Goal: Task Accomplishment & Management: Manage account settings

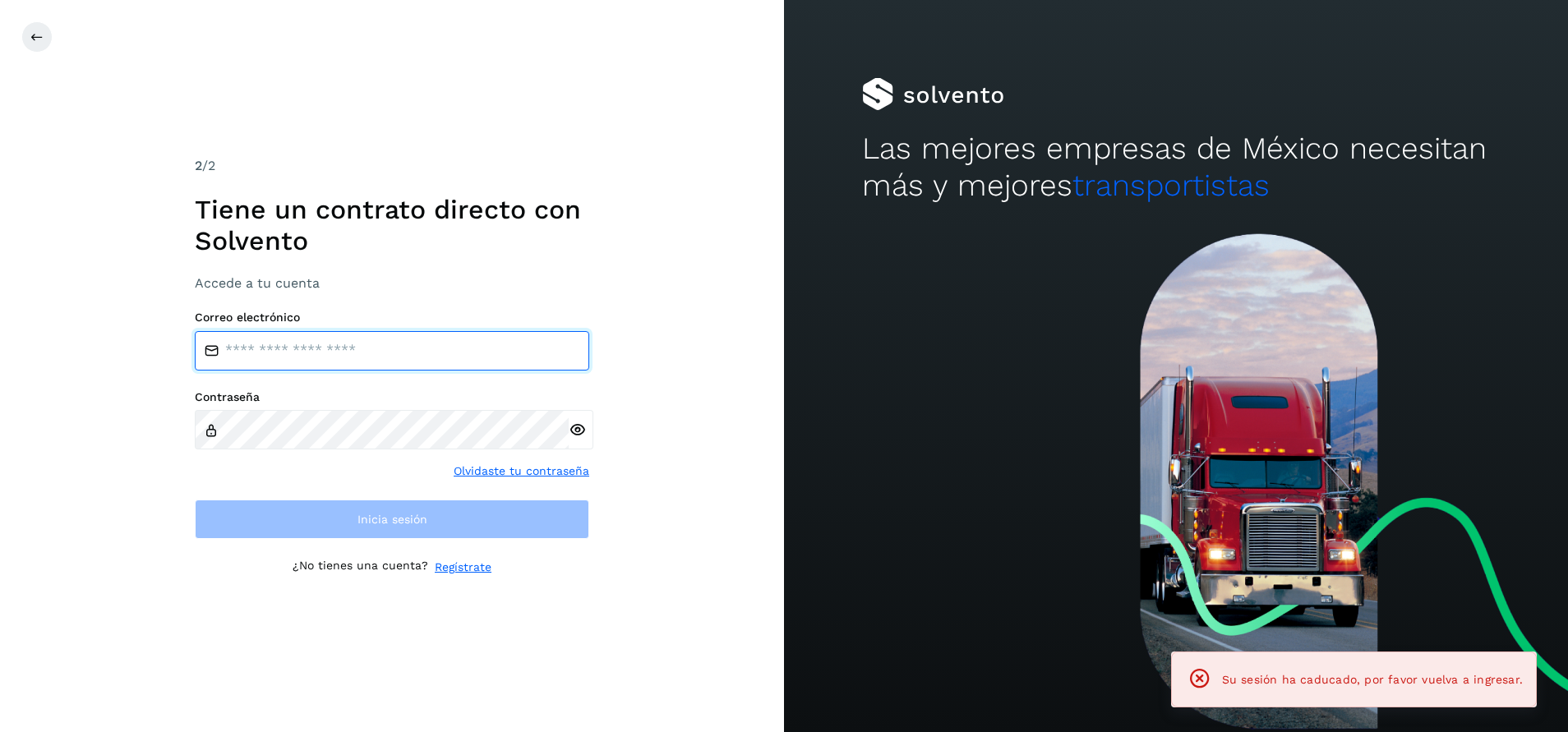
type input "**********"
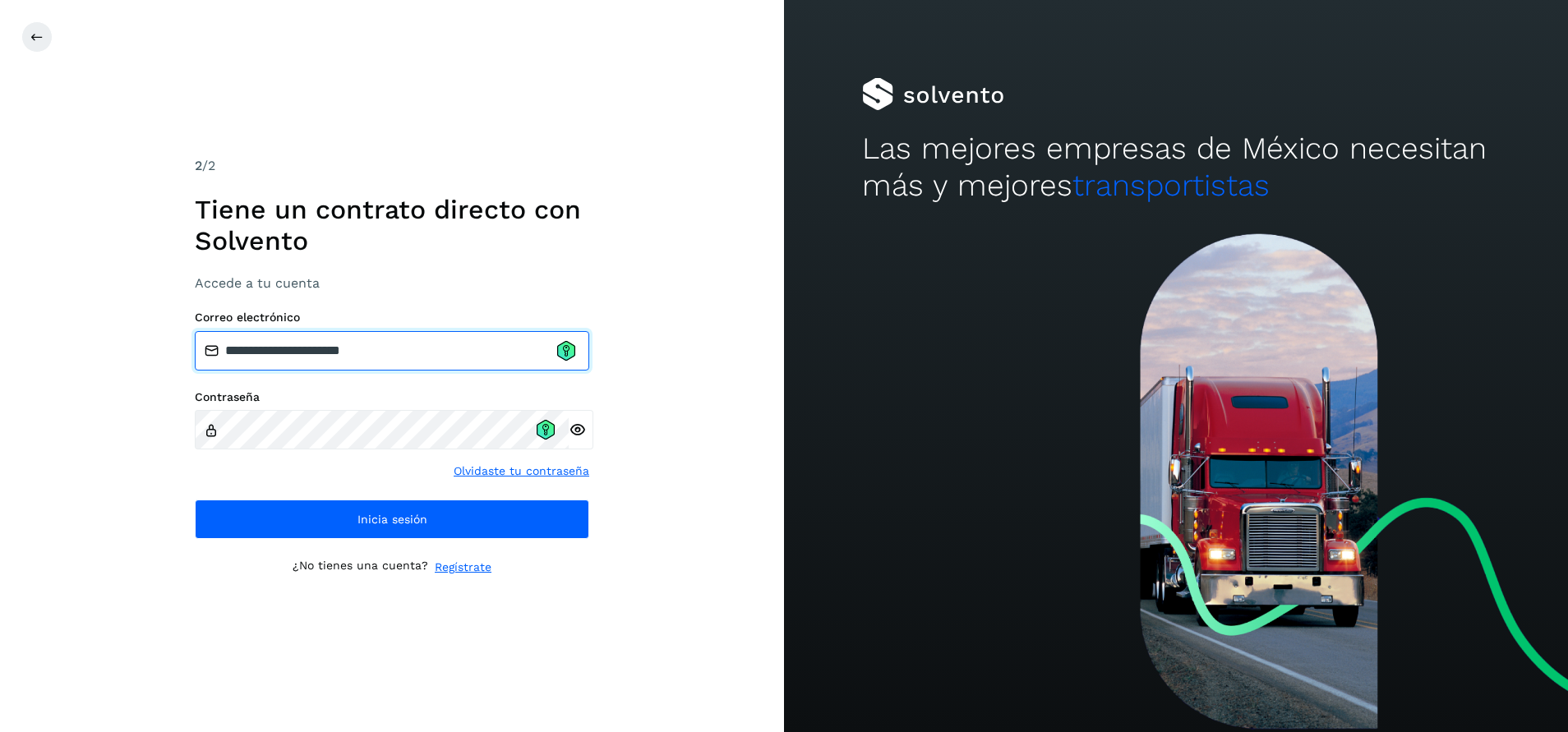
click at [578, 351] on input "**********" at bounding box center [392, 350] width 395 height 40
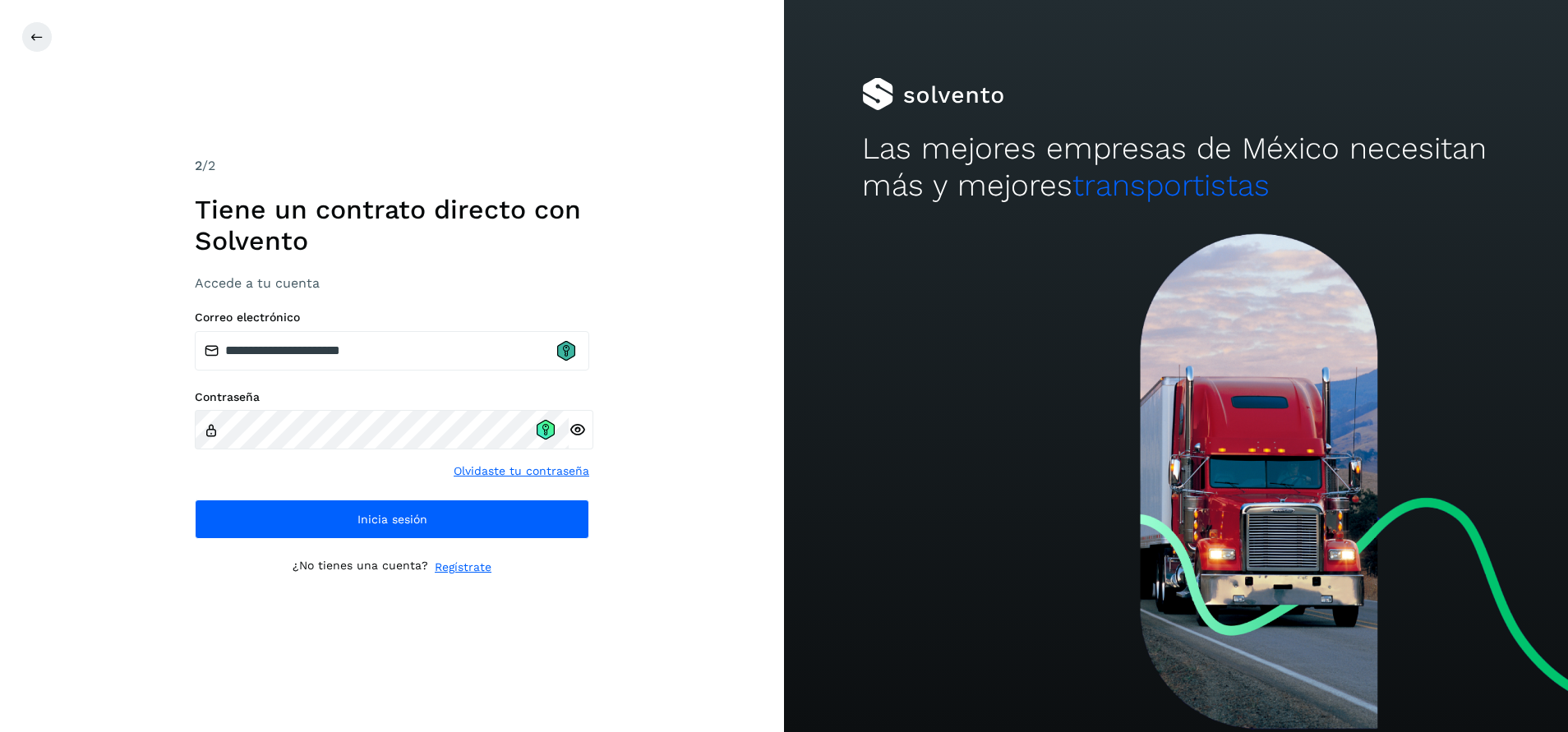
click at [566, 351] on icon at bounding box center [566, 350] width 6 height 11
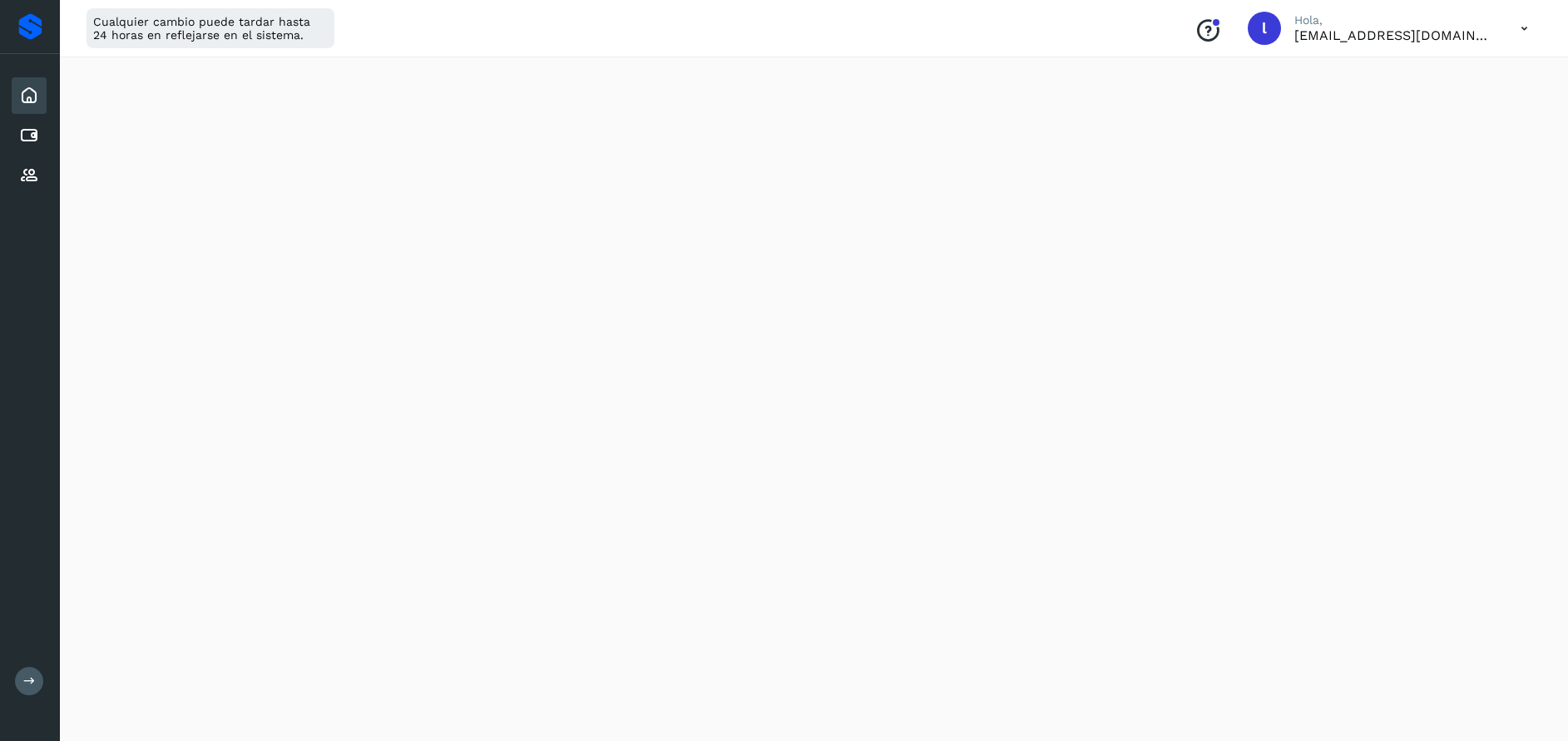
scroll to position [283, 0]
click at [33, 138] on icon at bounding box center [28, 135] width 20 height 20
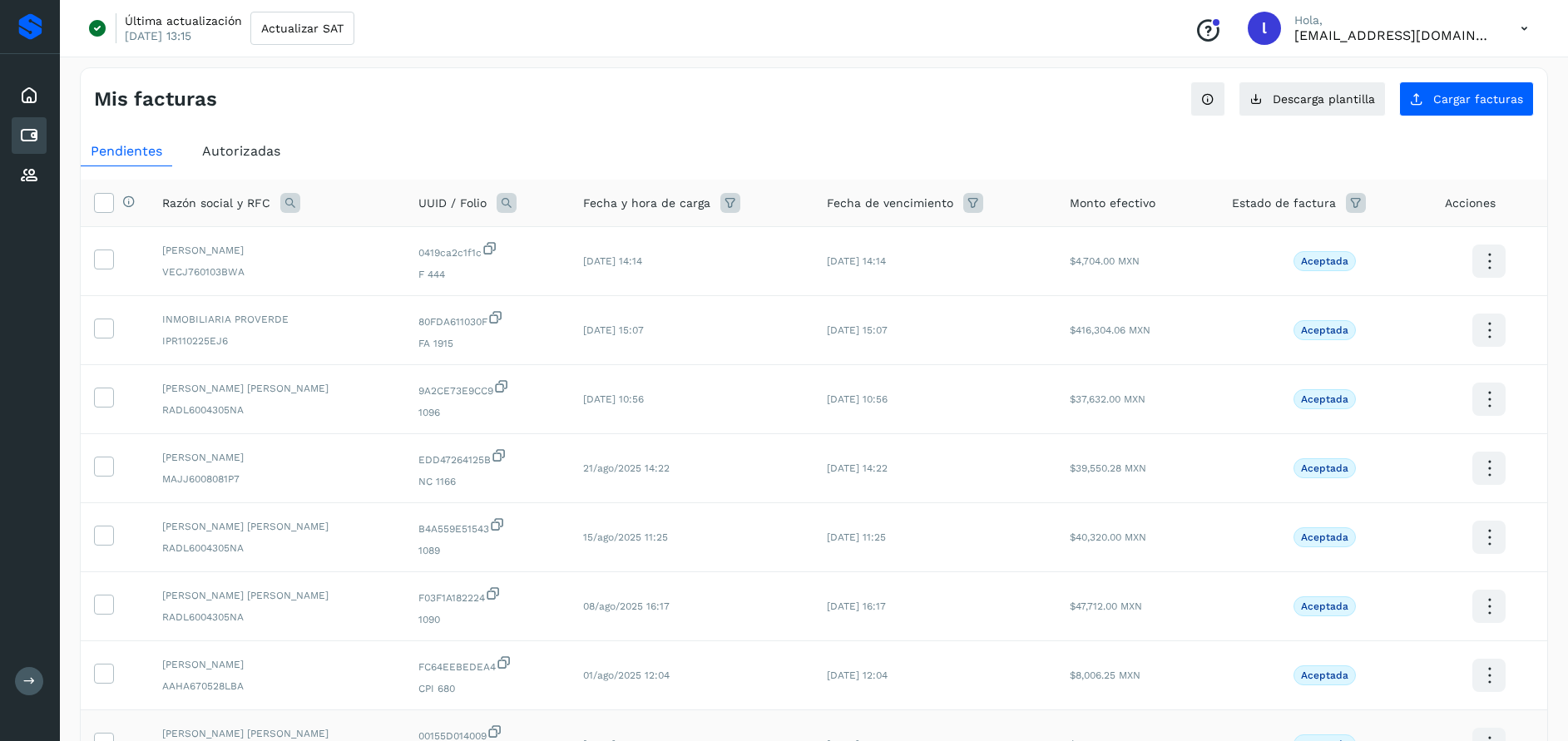
scroll to position [3, 0]
click at [256, 150] on span "Autorizadas" at bounding box center [242, 153] width 79 height 16
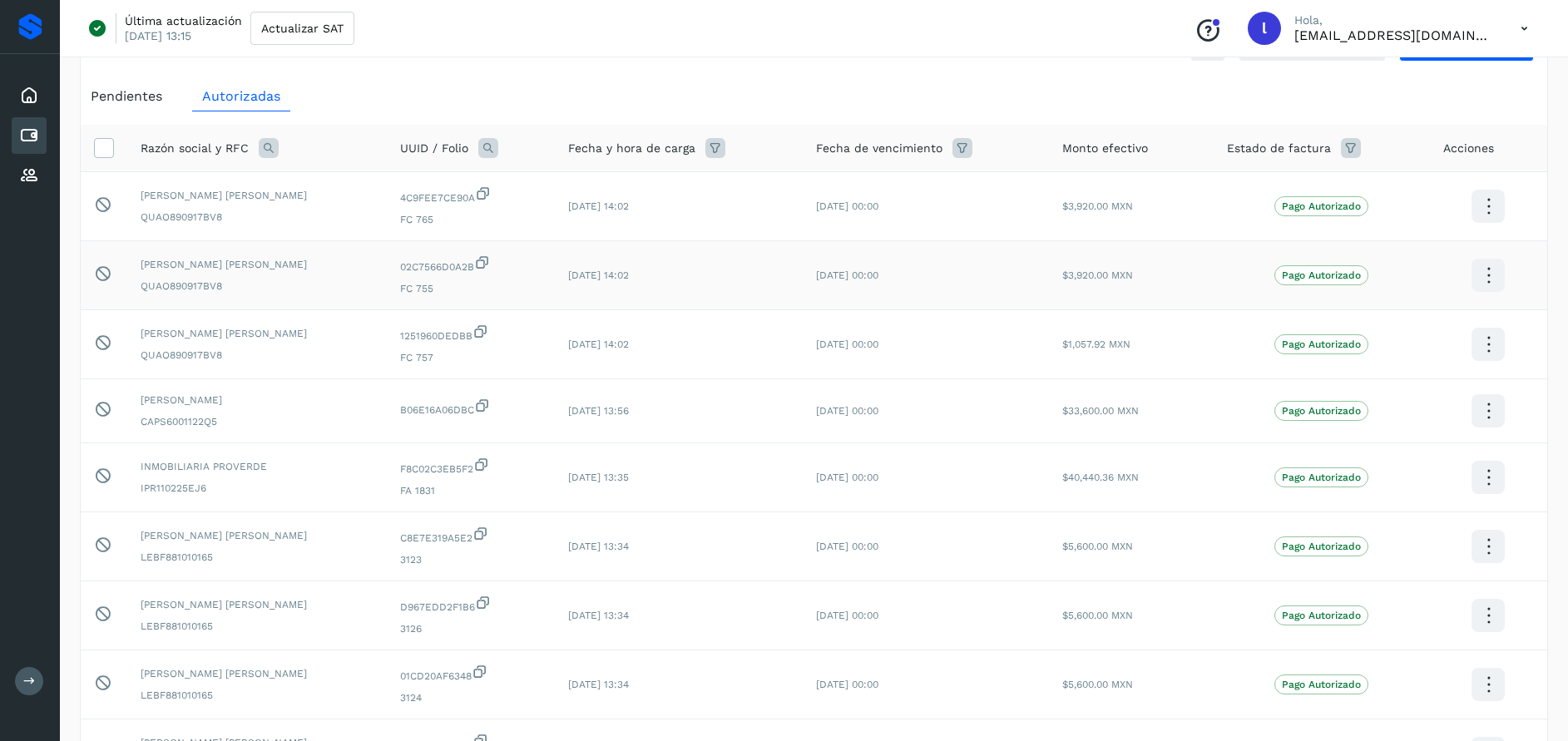
scroll to position [50, 0]
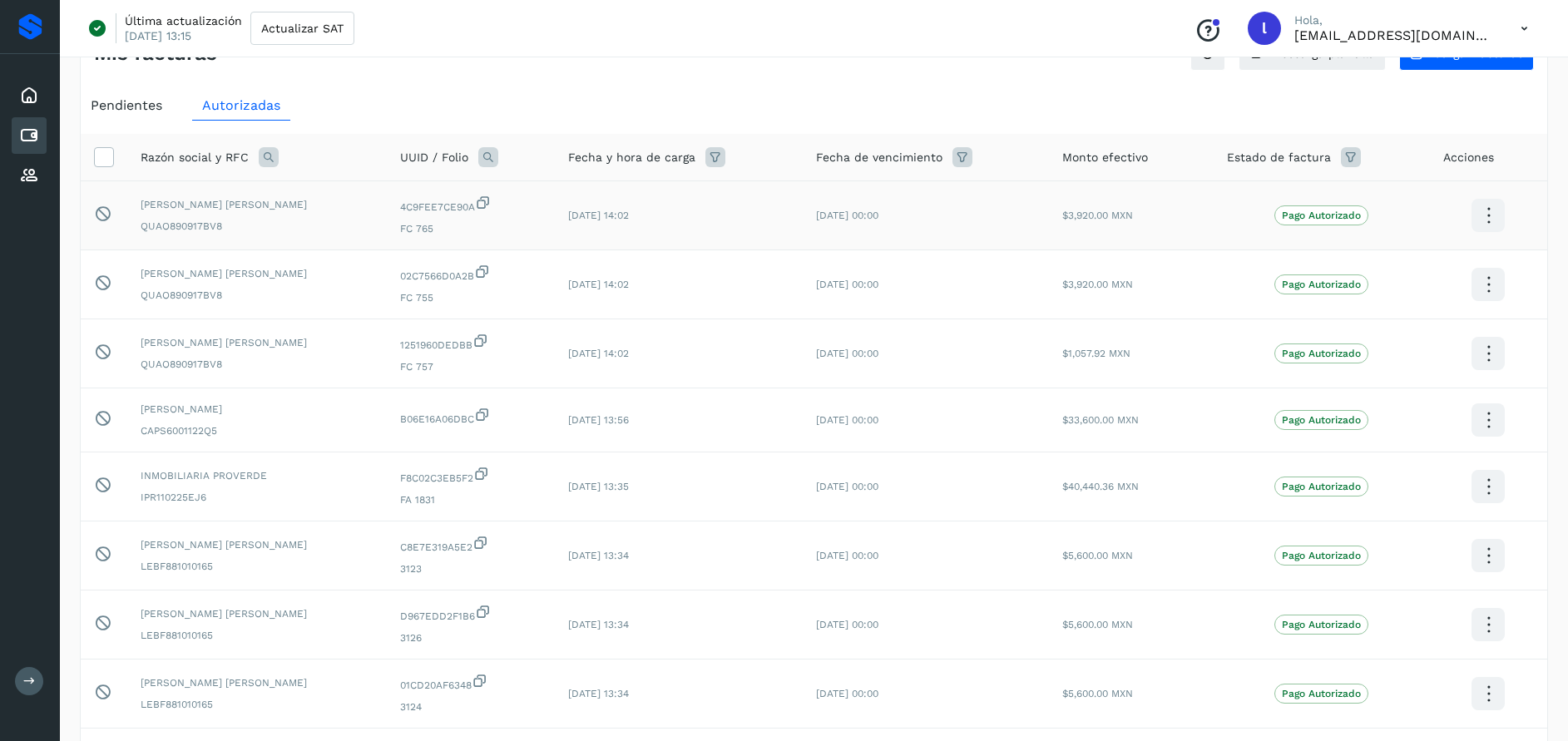
click at [1491, 224] on icon at bounding box center [1489, 216] width 39 height 39
click at [1433, 205] on button "Ver Detalle" at bounding box center [1405, 199] width 198 height 33
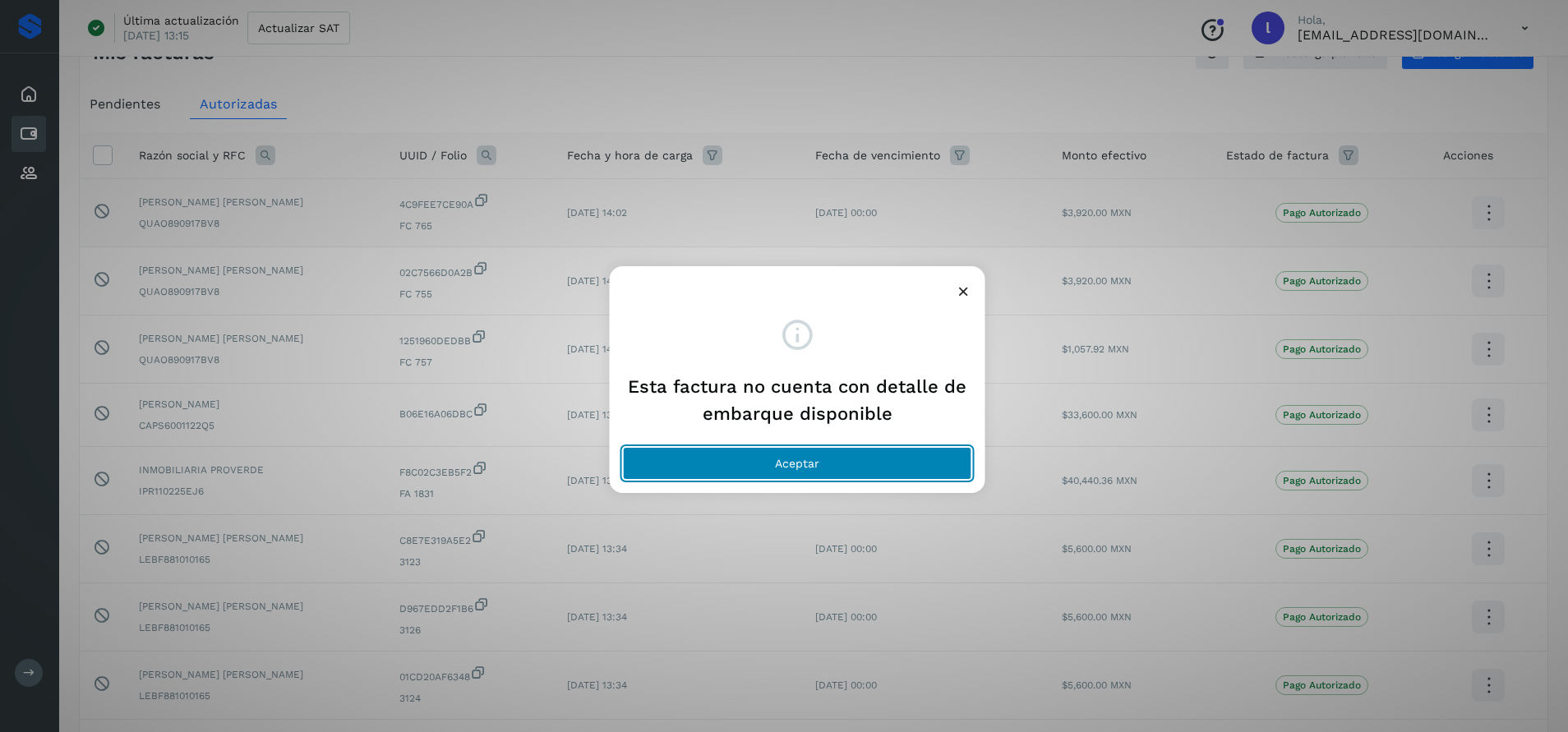
click at [813, 470] on button "Aceptar" at bounding box center [798, 464] width 349 height 33
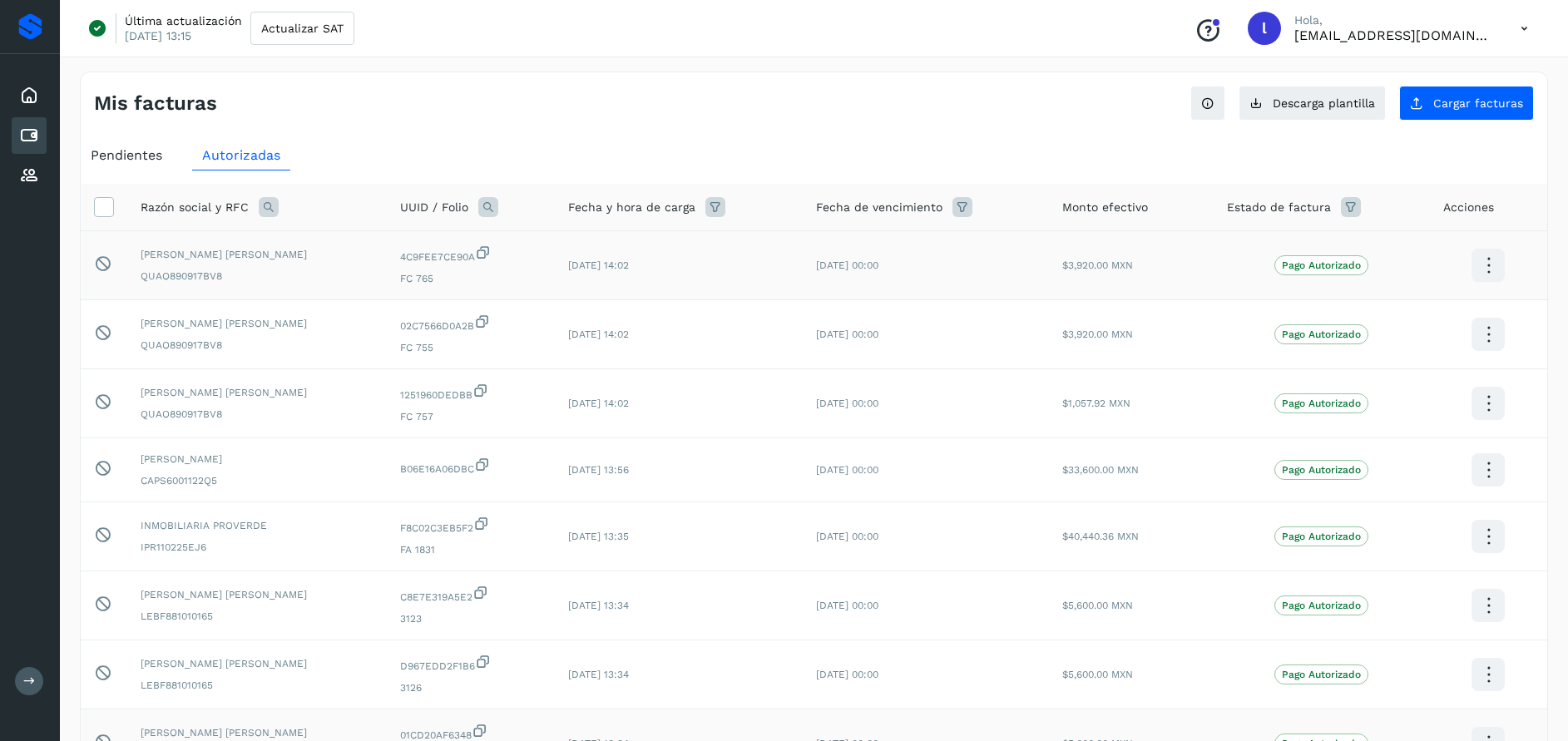
scroll to position [0, 0]
